Goal: Task Accomplishment & Management: Manage account settings

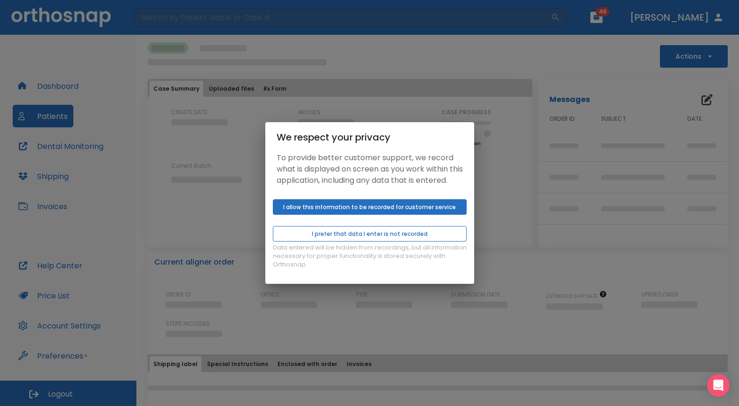
click at [396, 242] on button "I prefer that data I enter is not recorded" at bounding box center [370, 234] width 194 height 16
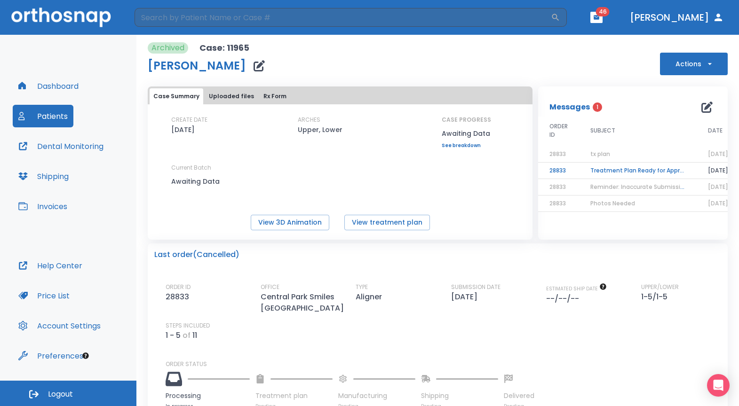
click at [67, 151] on div "We respect your privacy To provide better customer support, we record what is d…" at bounding box center [369, 203] width 739 height 406
click at [64, 106] on div "We respect your privacy To provide better customer support, we record what is d…" at bounding box center [369, 203] width 739 height 406
click at [63, 121] on div "We respect your privacy To provide better customer support, we record what is d…" at bounding box center [369, 203] width 739 height 406
click at [53, 119] on div "We respect your privacy To provide better customer support, we record what is d…" at bounding box center [369, 203] width 739 height 406
click at [53, 116] on div "We respect your privacy To provide better customer support, we record what is d…" at bounding box center [369, 203] width 739 height 406
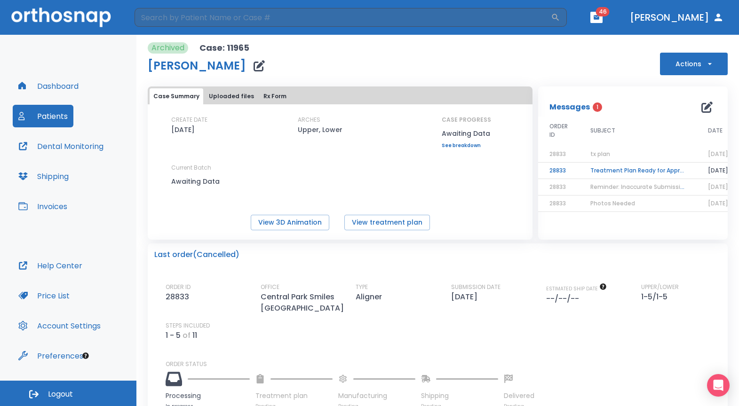
click at [63, 87] on button "Dashboard" at bounding box center [48, 86] width 71 height 23
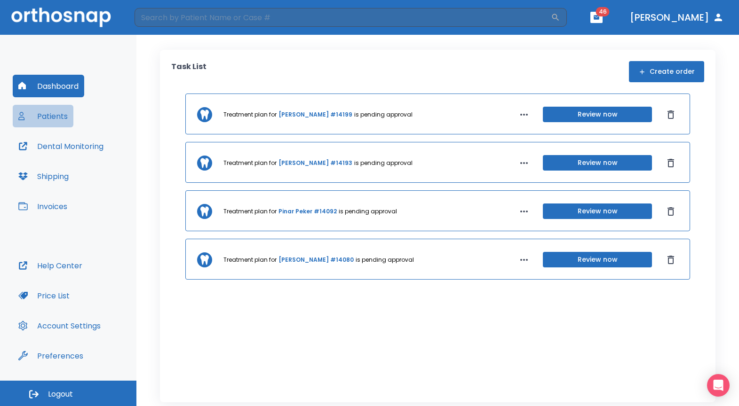
click at [55, 125] on button "Patients" at bounding box center [43, 116] width 61 height 23
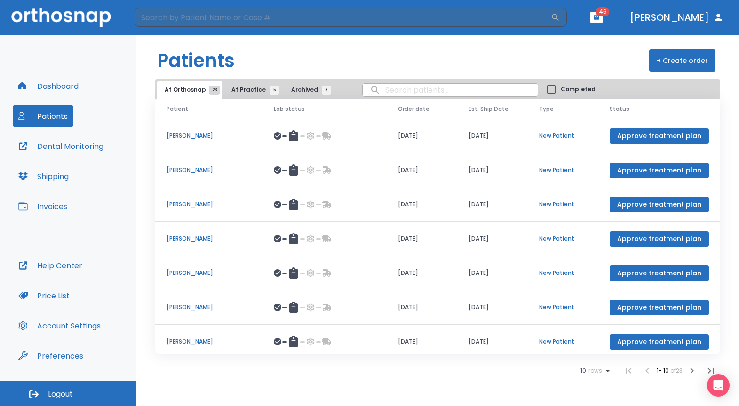
click at [247, 90] on span "At Practice 5" at bounding box center [252, 90] width 43 height 8
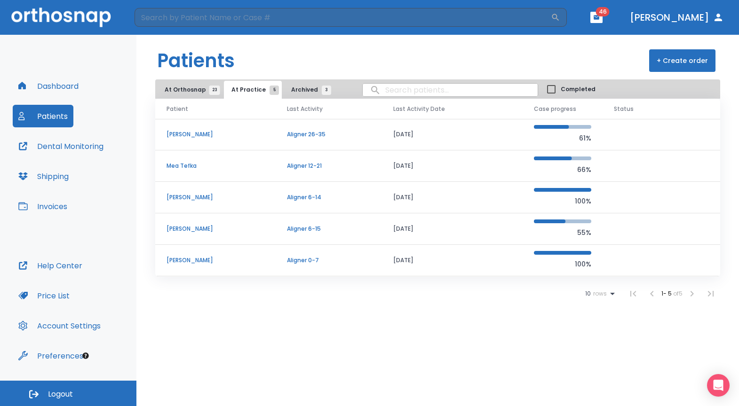
click at [188, 93] on span "At Orthosnap 23" at bounding box center [190, 90] width 50 height 8
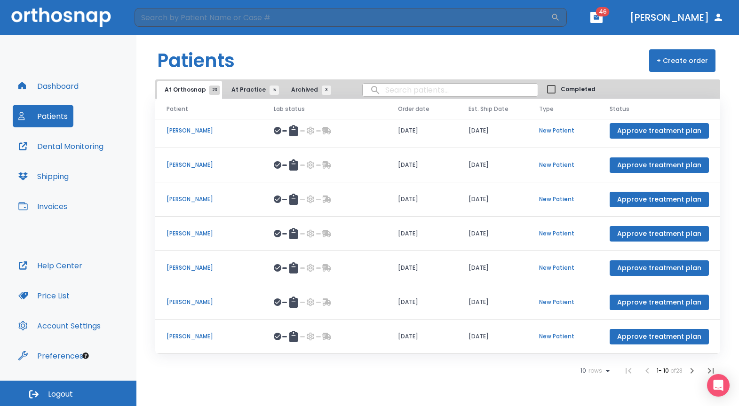
scroll to position [109, 0]
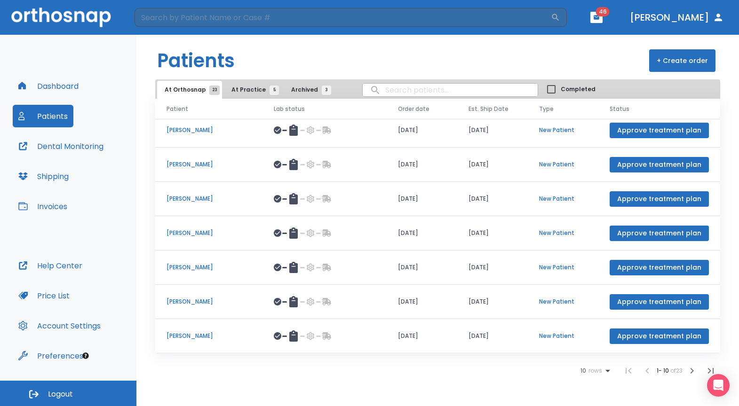
click at [693, 369] on icon "button" at bounding box center [691, 370] width 11 height 11
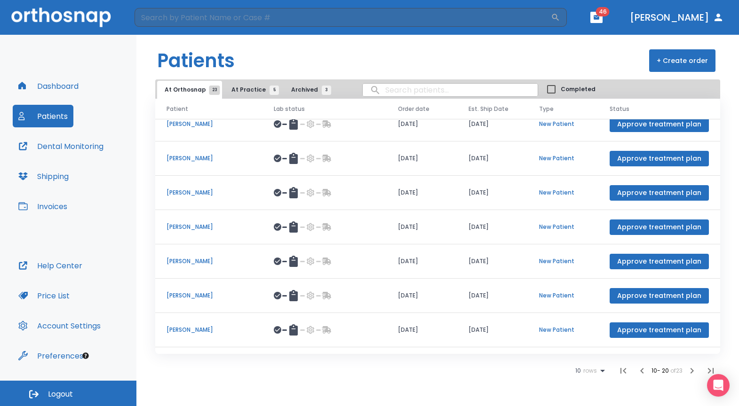
scroll to position [109, 0]
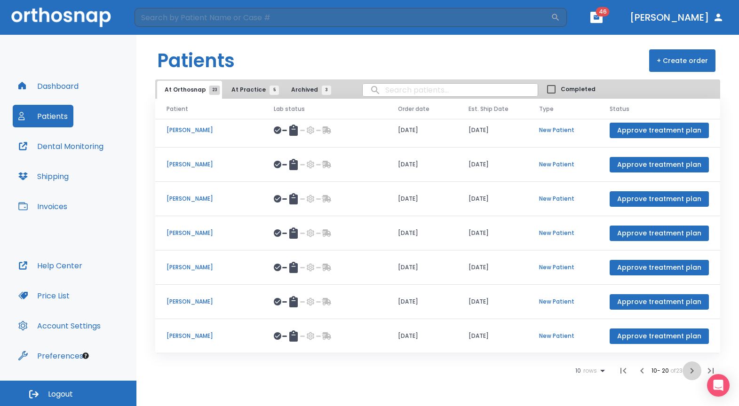
click at [693, 369] on icon "button" at bounding box center [691, 370] width 11 height 11
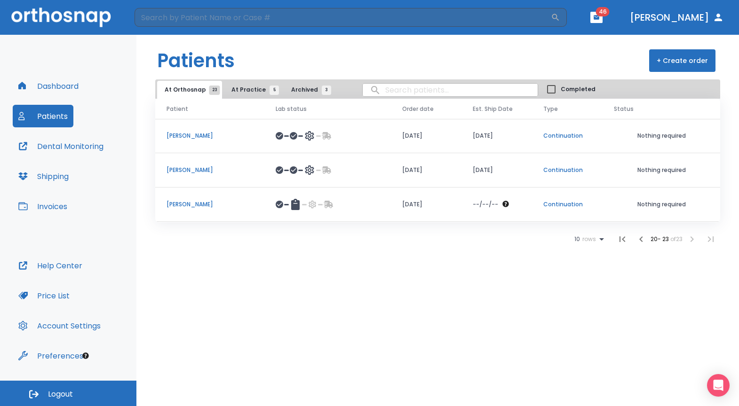
click at [378, 206] on div at bounding box center [328, 204] width 104 height 11
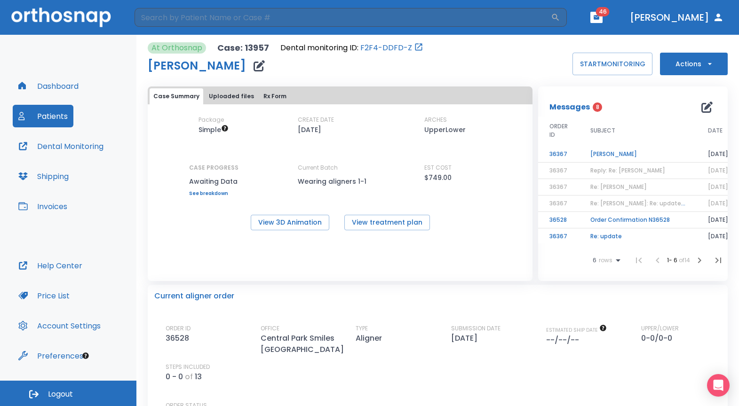
click at [613, 155] on td "[PERSON_NAME]" at bounding box center [638, 154] width 118 height 16
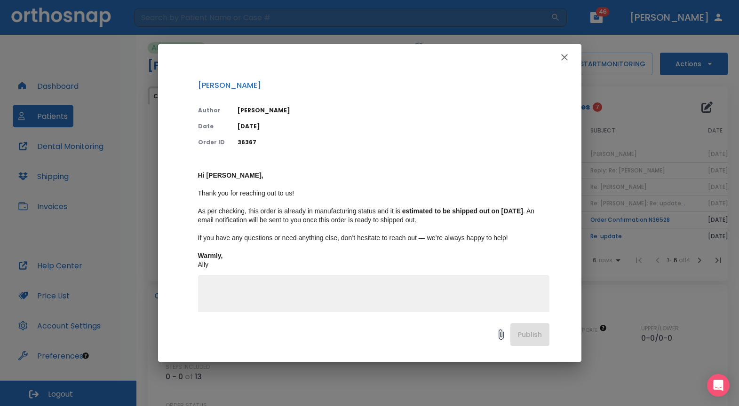
click at [569, 56] on icon "button" at bounding box center [564, 57] width 11 height 11
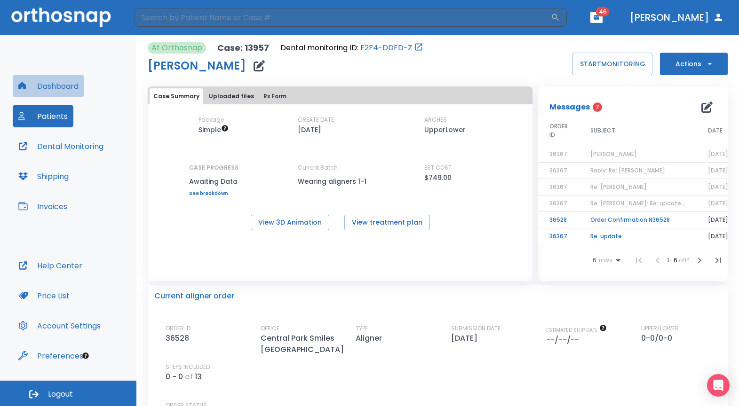
click at [48, 91] on button "Dashboard" at bounding box center [48, 86] width 71 height 23
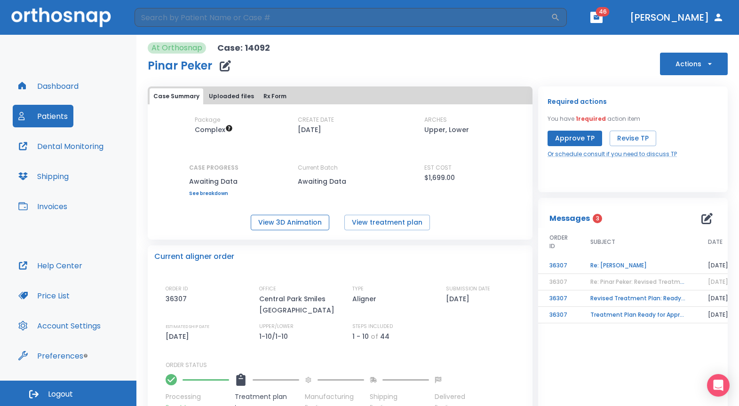
click at [301, 225] on button "View 3D Animation" at bounding box center [290, 223] width 79 height 16
click at [50, 210] on button "Invoices" at bounding box center [43, 206] width 60 height 23
